Goal: Task Accomplishment & Management: Manage account settings

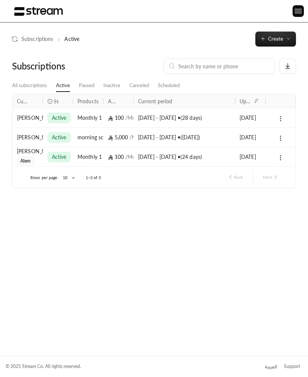
click at [110, 147] on div "5,000 / Mo" at bounding box center [118, 137] width 21 height 19
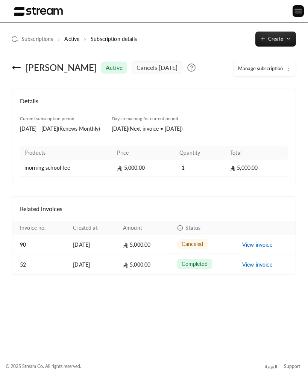
click at [277, 65] on span "Manage subscription" at bounding box center [260, 68] width 45 height 6
click at [263, 142] on div "Current subscription period [DATE] - [DATE] ( Renews Monthly ) Days remaining f…" at bounding box center [154, 128] width 275 height 26
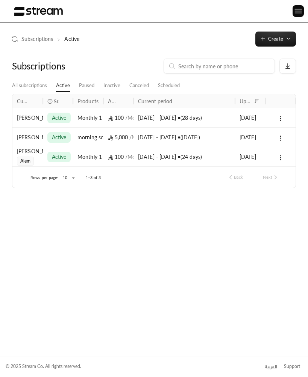
click at [93, 159] on div "Monthly 1" at bounding box center [87, 156] width 21 height 19
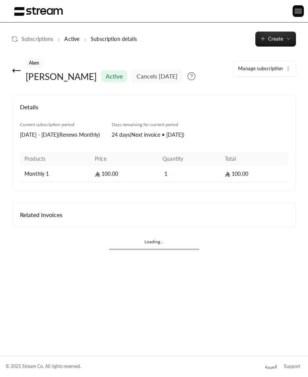
click at [280, 61] on div "Manage subscription" at bounding box center [264, 69] width 63 height 16
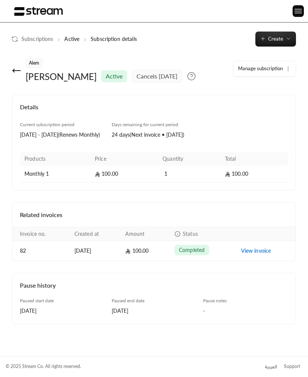
click at [280, 63] on button "Manage subscription" at bounding box center [264, 68] width 62 height 15
click at [241, 183] on td "100.00" at bounding box center [254, 174] width 68 height 17
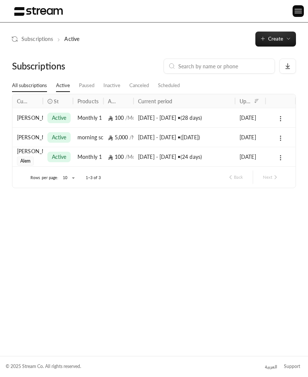
click at [21, 84] on link "All subscriptions" at bounding box center [29, 86] width 35 height 12
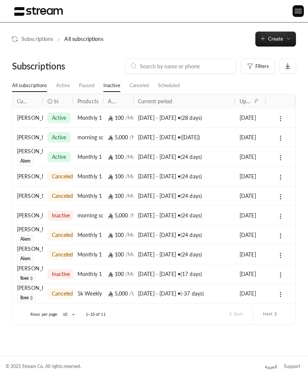
click at [108, 89] on link "Inactive" at bounding box center [111, 86] width 17 height 12
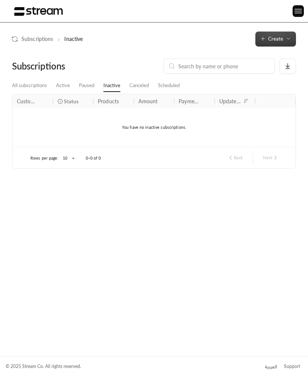
click at [277, 39] on span "Create" at bounding box center [275, 39] width 15 height 6
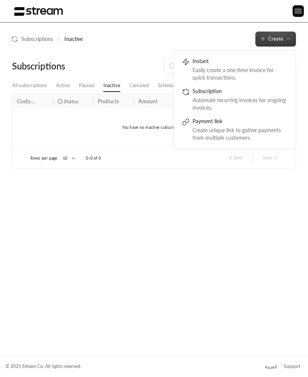
click at [268, 203] on div "Subscriptions All subscriptions Active Paused Inactive Canceled Scheduled Custo…" at bounding box center [154, 199] width 308 height 304
